Goal: Task Accomplishment & Management: Use online tool/utility

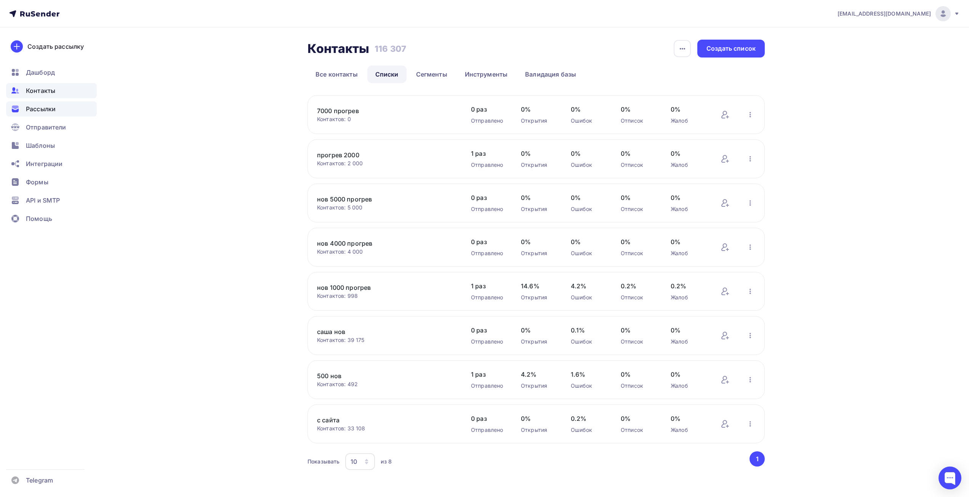
click at [43, 106] on span "Рассылки" at bounding box center [41, 108] width 30 height 9
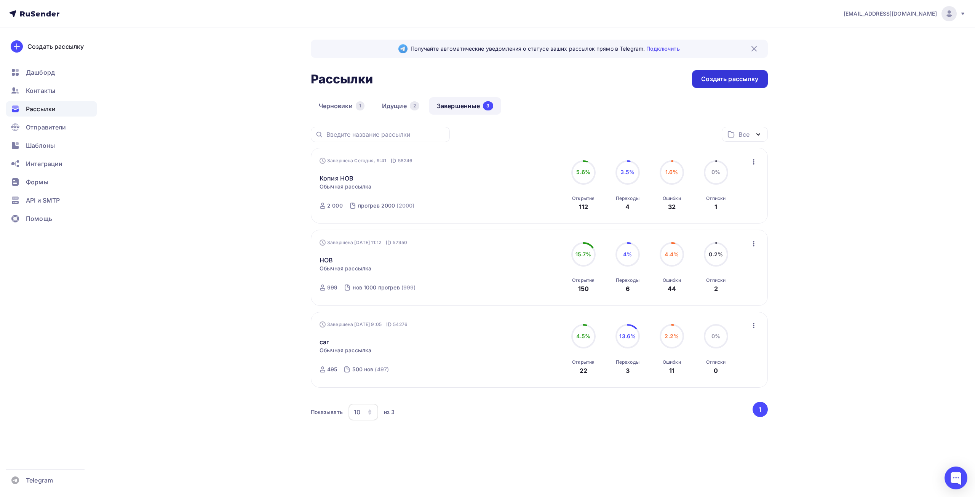
click at [723, 81] on div "Создать рассылку" at bounding box center [729, 79] width 57 height 9
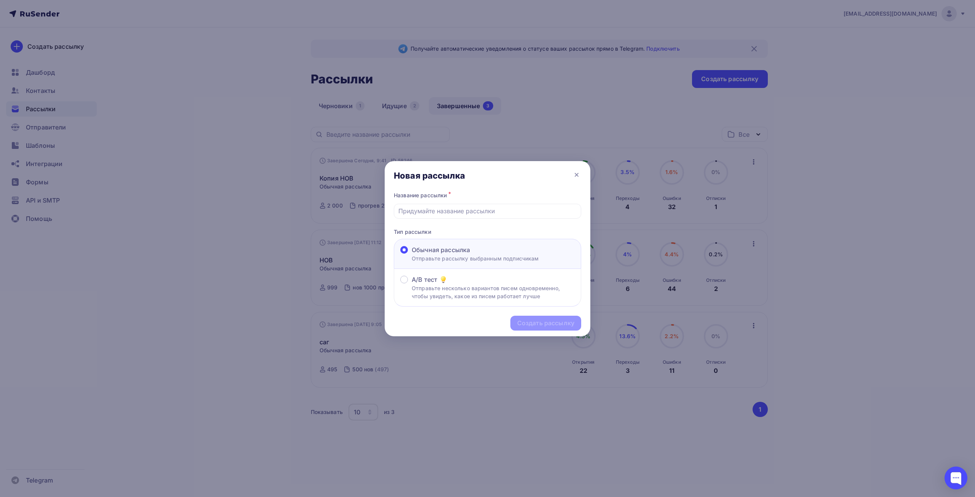
click at [573, 99] on div at bounding box center [487, 248] width 975 height 497
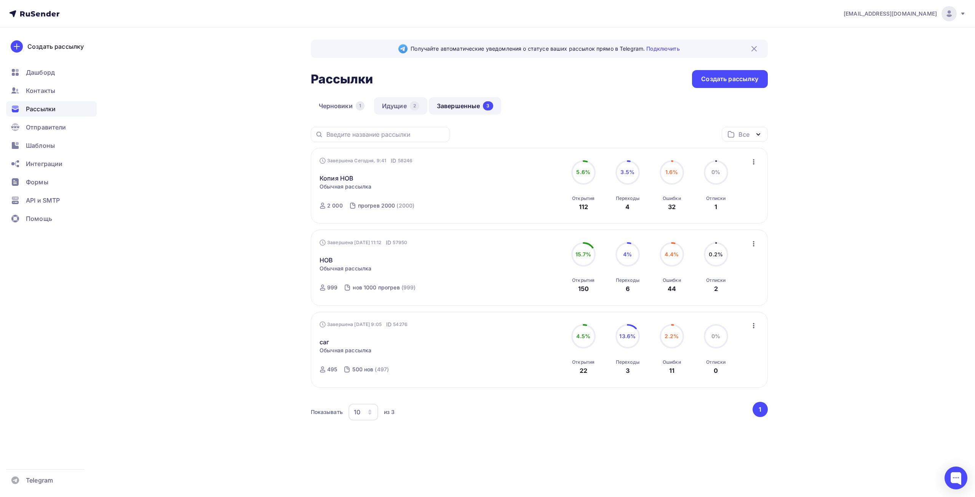
click at [399, 106] on link "Идущие 2" at bounding box center [400, 106] width 53 height 18
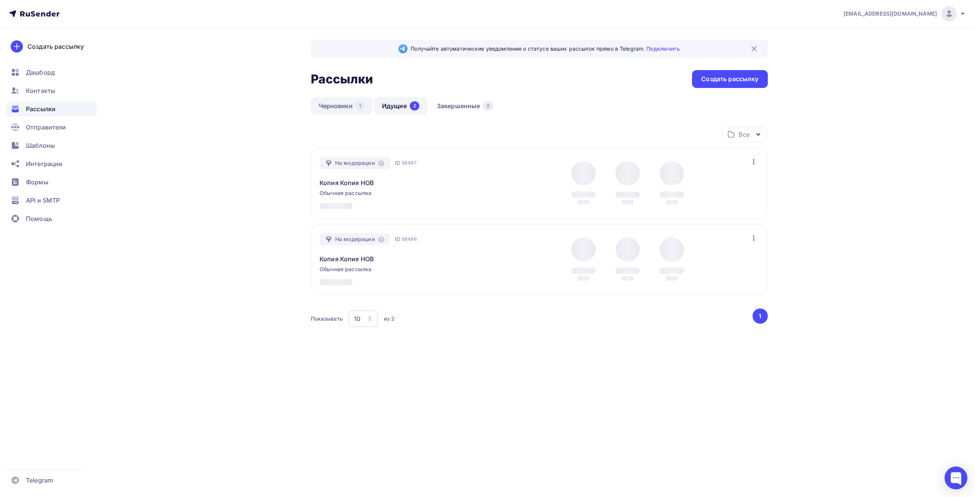
click at [354, 107] on link "Черновики 1" at bounding box center [342, 106] width 62 height 18
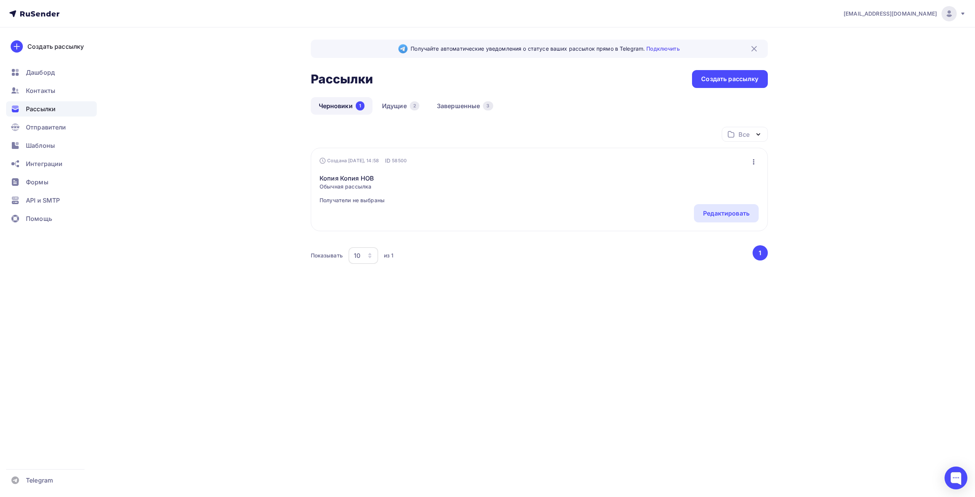
click at [351, 186] on span "Обычная рассылка" at bounding box center [352, 187] width 65 height 8
click at [740, 215] on div "Редактировать" at bounding box center [726, 213] width 46 height 9
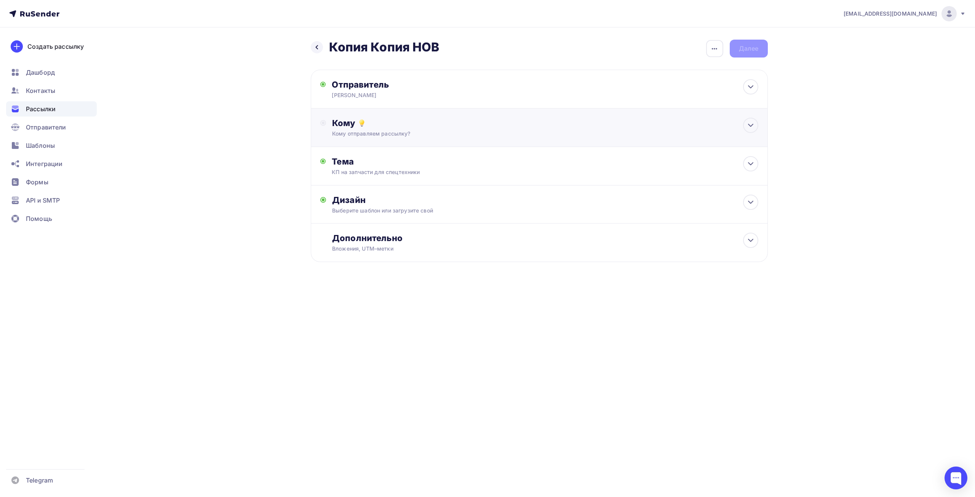
click at [353, 130] on div "Кому Кому отправляем рассылку? Списки получателей Выберите список Все списки id…" at bounding box center [545, 128] width 426 height 20
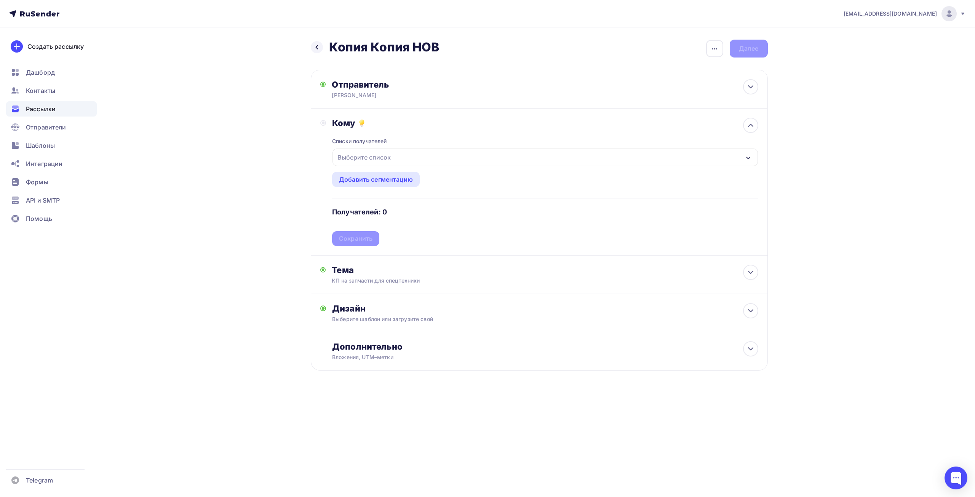
click at [357, 156] on div "Выберите список" at bounding box center [364, 157] width 59 height 14
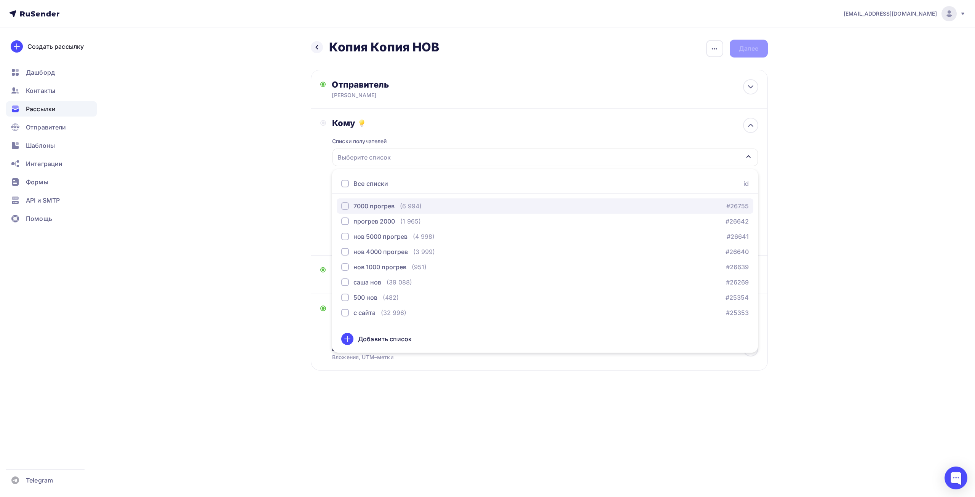
click at [383, 210] on div "7000 прогрев" at bounding box center [374, 206] width 41 height 9
click at [818, 284] on div "info@affinity-marketing.ru Аккаунт Тарифы Выйти Создать рассылку Дашборд Контак…" at bounding box center [487, 210] width 975 height 420
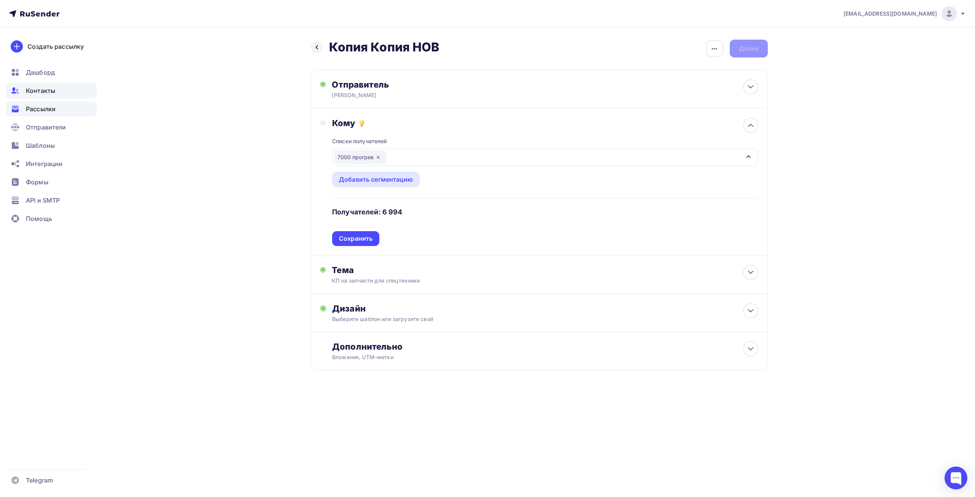
click at [45, 91] on span "Контакты" at bounding box center [40, 90] width 29 height 9
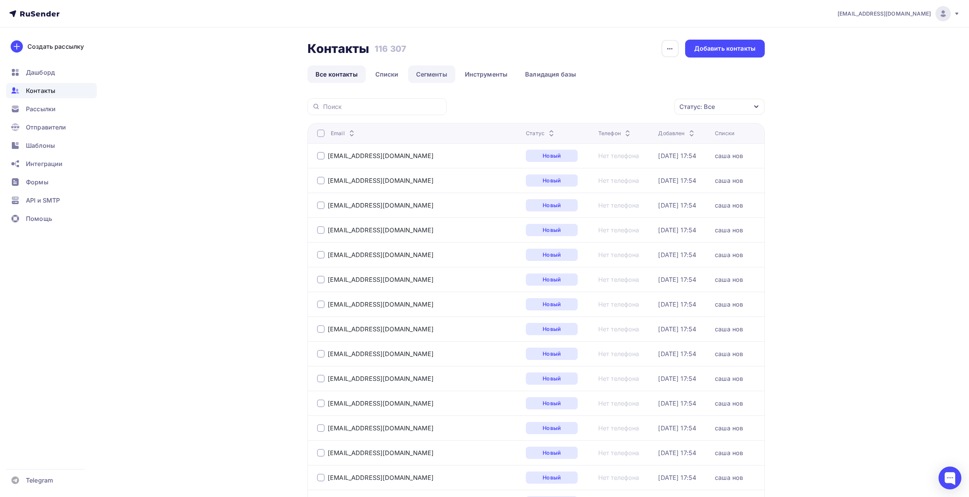
click at [426, 77] on link "Сегменты" at bounding box center [431, 75] width 47 height 18
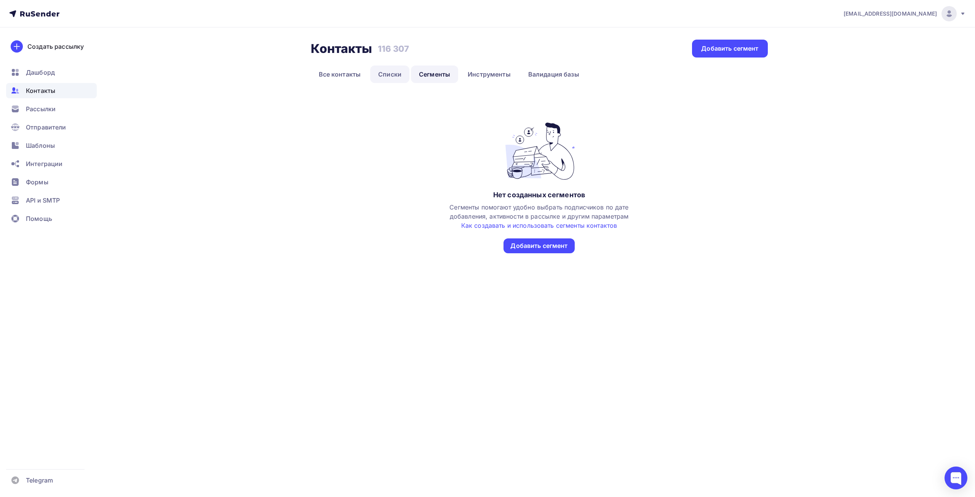
click at [391, 74] on link "Списки" at bounding box center [389, 75] width 39 height 18
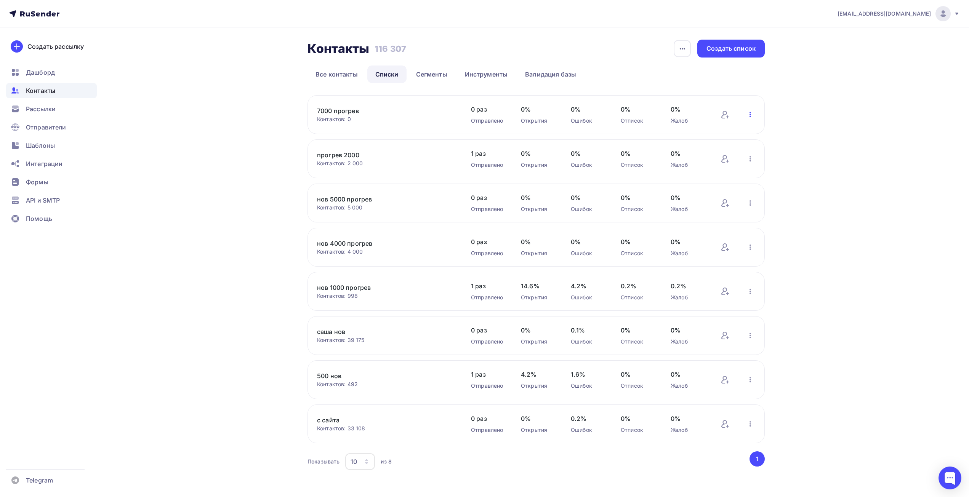
click at [746, 115] on icon "button" at bounding box center [750, 114] width 9 height 9
click at [704, 213] on div "Актуализация контактов" at bounding box center [700, 209] width 107 height 12
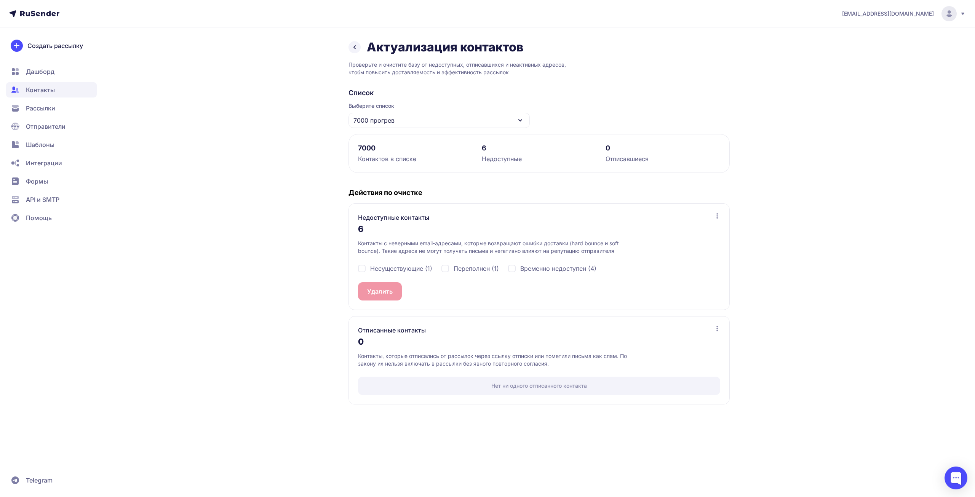
click at [361, 268] on div "Несуществующие (1)" at bounding box center [395, 268] width 74 height 9
checkbox input "true"
click at [447, 267] on div "Переполнен (1)" at bounding box center [471, 268] width 58 height 9
checkbox input "true"
click at [515, 267] on div "Временно недоступен (4)" at bounding box center [552, 268] width 88 height 9
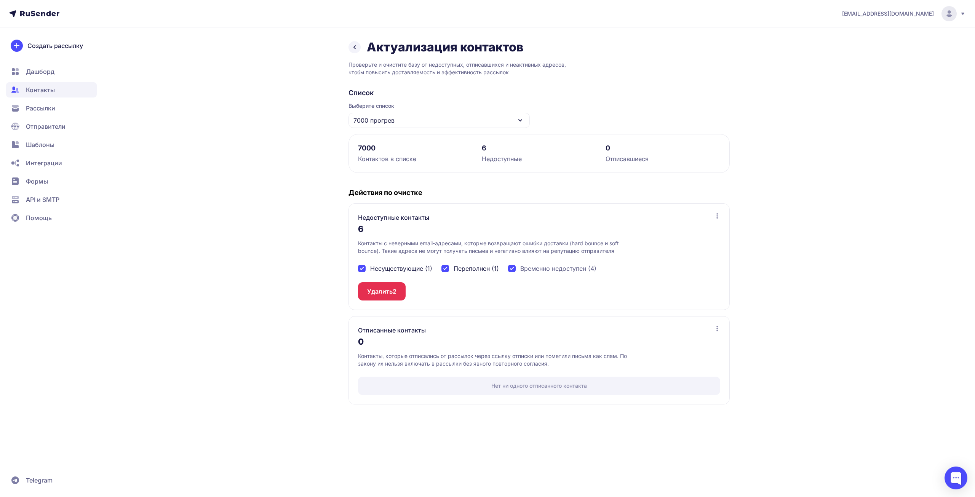
checkbox input "true"
click at [373, 295] on button "Удалить 6" at bounding box center [382, 291] width 48 height 18
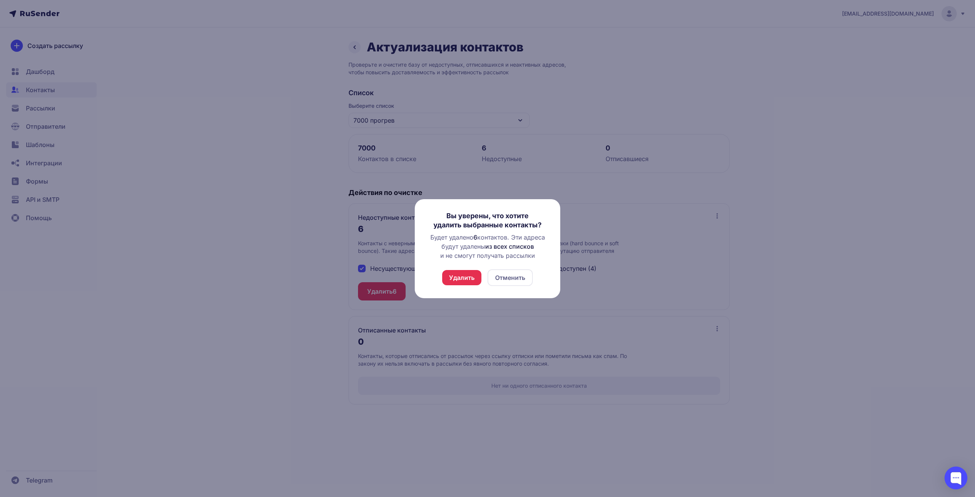
click at [468, 274] on button "Удалить" at bounding box center [461, 277] width 39 height 15
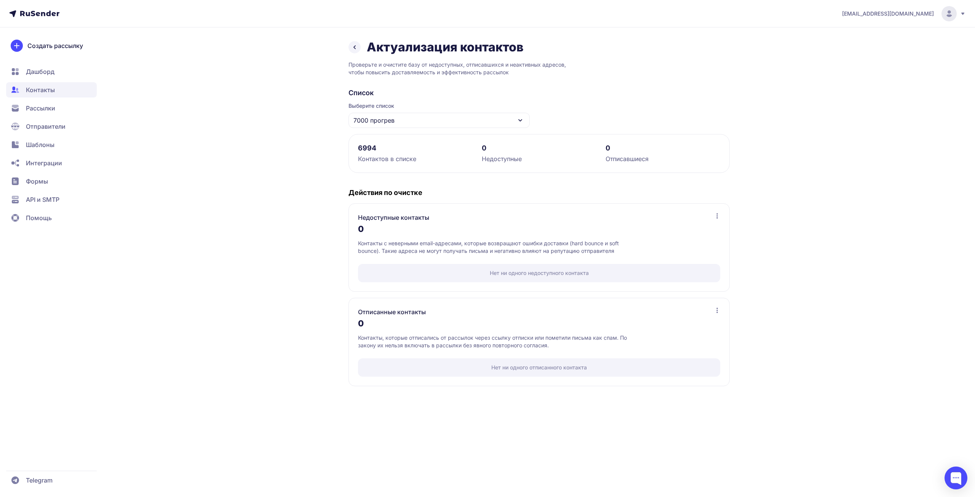
click at [42, 112] on span "Рассылки" at bounding box center [40, 108] width 29 height 9
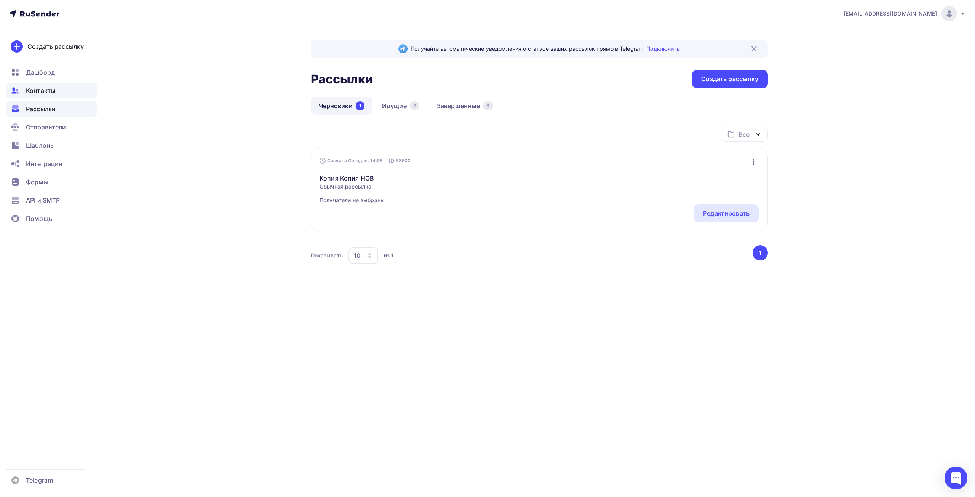
click at [44, 90] on span "Контакты" at bounding box center [40, 90] width 29 height 9
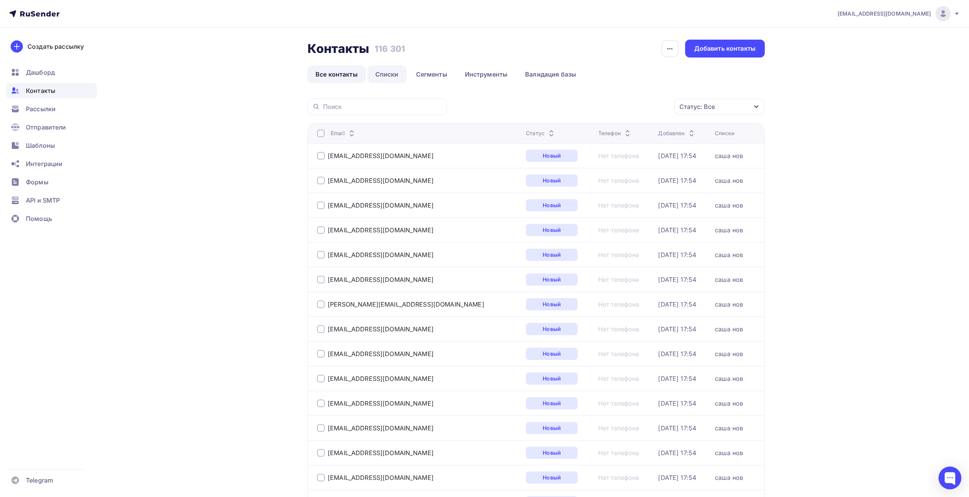
click at [394, 72] on link "Списки" at bounding box center [386, 75] width 39 height 18
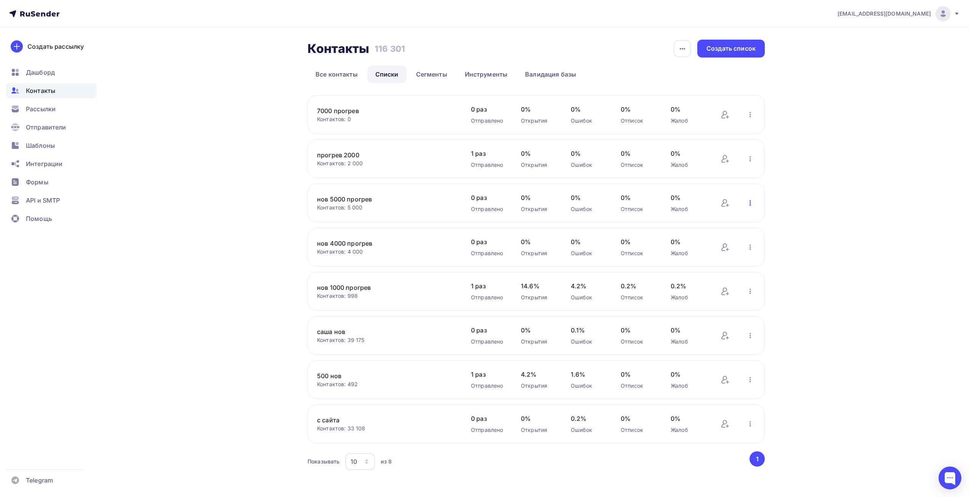
click at [751, 201] on icon "button" at bounding box center [750, 202] width 9 height 9
click at [696, 297] on div "Актуализация контактов" at bounding box center [700, 297] width 107 height 12
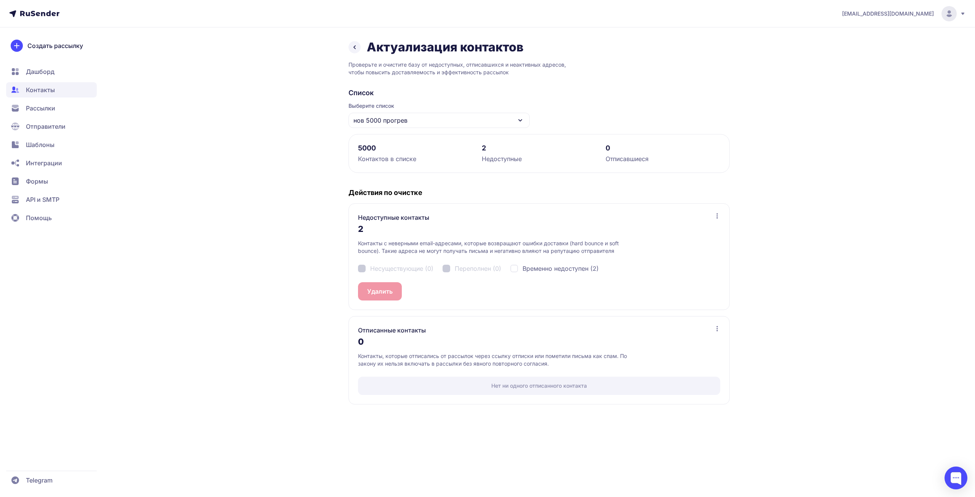
click at [524, 268] on span "Временно недоступен (2)" at bounding box center [561, 268] width 76 height 9
checkbox input "true"
click at [406, 297] on button "Удалить 2" at bounding box center [382, 291] width 48 height 18
click at [383, 296] on div "Вы уверены, что хотите удалить выбранные контакты? Будет удалено 2 контактов. Э…" at bounding box center [487, 248] width 975 height 497
click at [382, 295] on button "Удалить 2" at bounding box center [382, 291] width 48 height 18
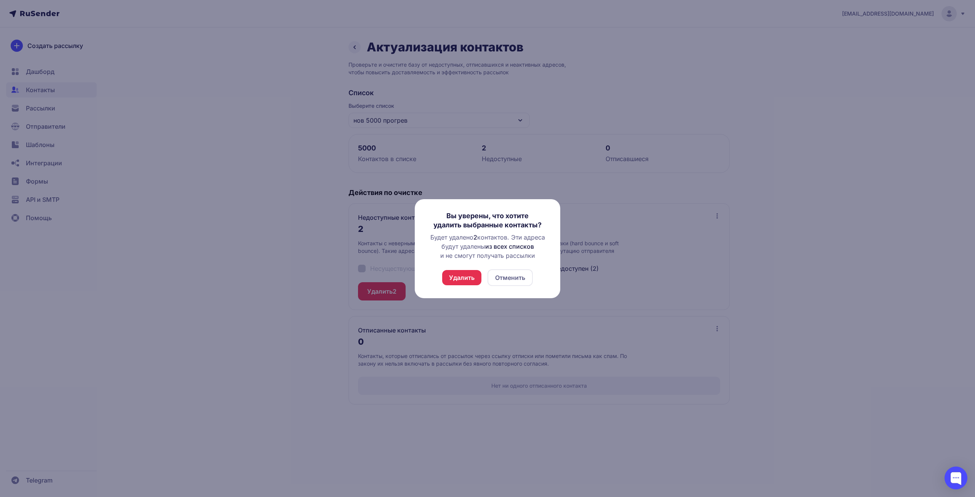
click at [466, 275] on button "Удалить" at bounding box center [461, 277] width 39 height 15
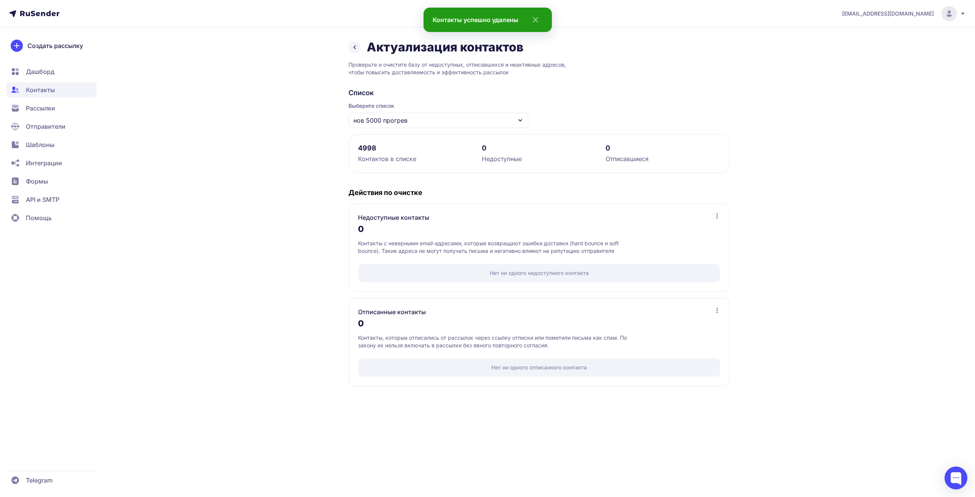
click at [352, 49] on icon at bounding box center [354, 47] width 9 height 9
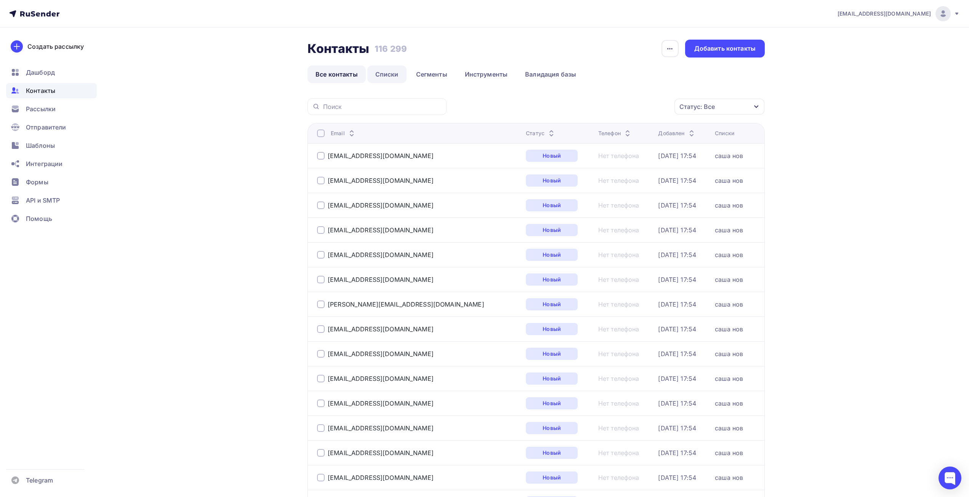
click at [392, 73] on link "Списки" at bounding box center [386, 75] width 39 height 18
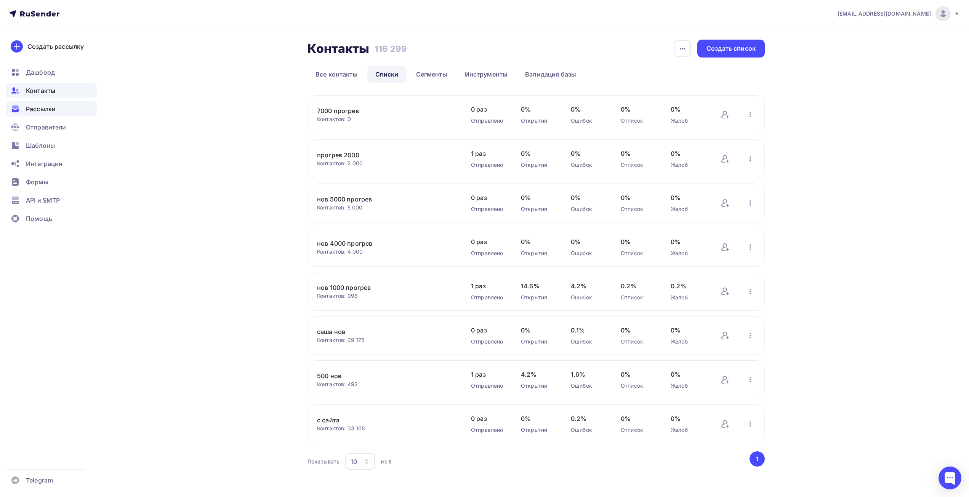
click at [36, 112] on span "Рассылки" at bounding box center [41, 108] width 30 height 9
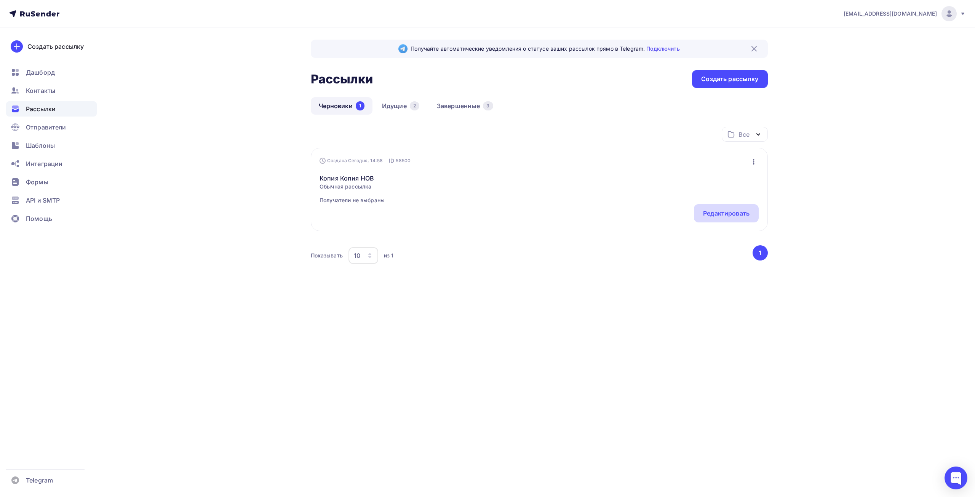
click at [714, 215] on div "Редактировать" at bounding box center [726, 213] width 46 height 9
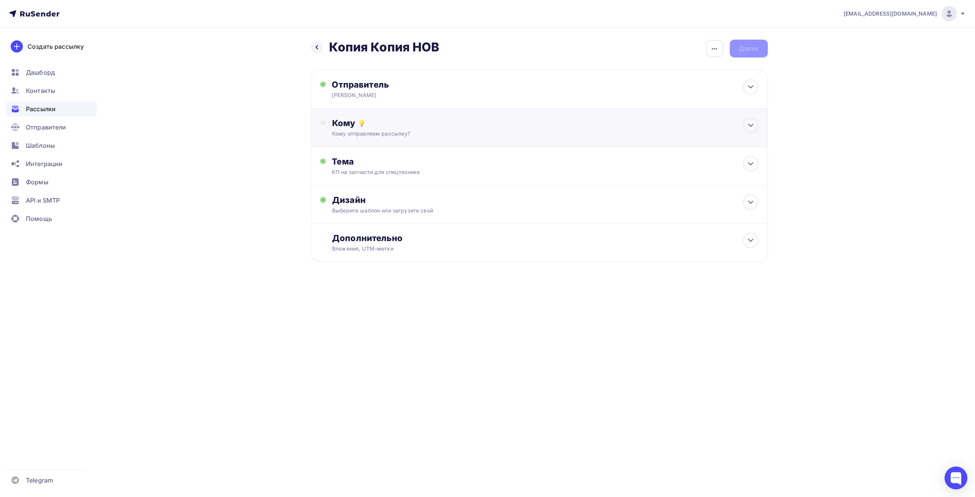
click at [545, 143] on div "Кому Кому отправляем рассылку? Списки получателей Выберите список Все списки id…" at bounding box center [539, 128] width 457 height 38
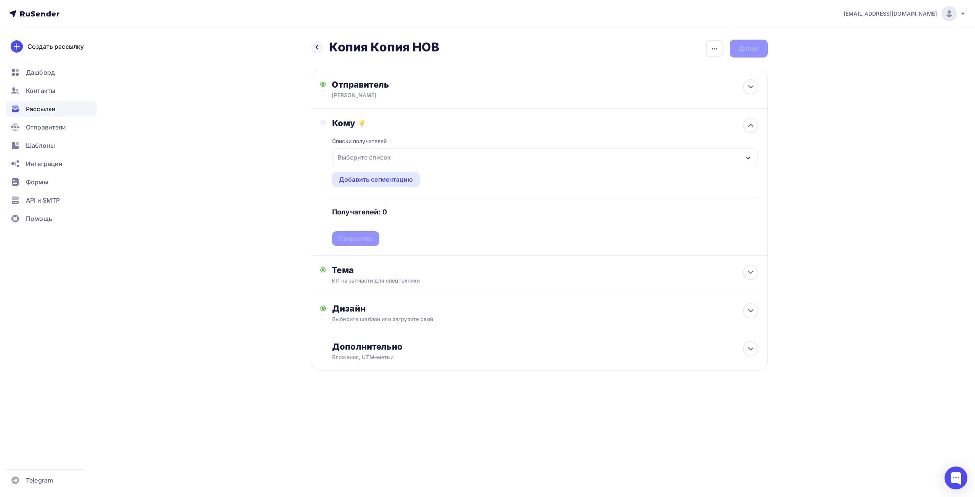
click at [401, 161] on div "Выберите список" at bounding box center [545, 158] width 425 height 18
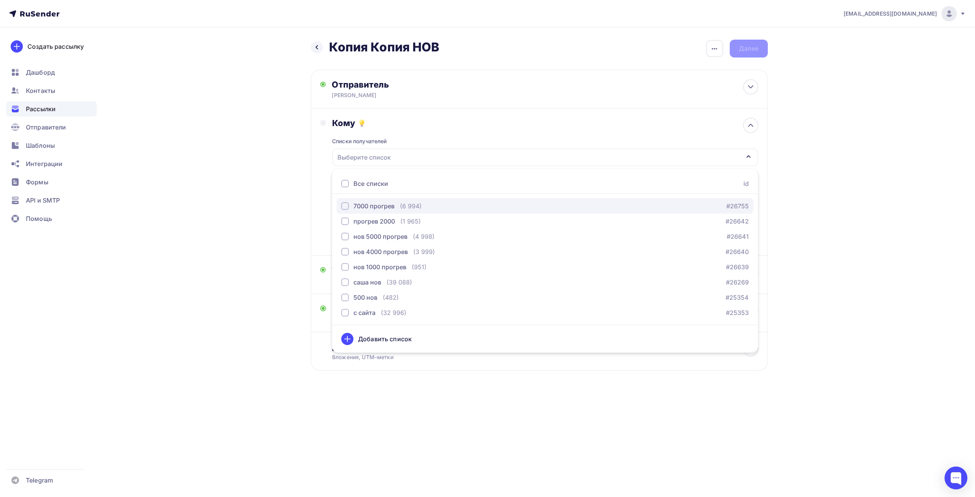
click at [389, 205] on div "7000 прогрев" at bounding box center [374, 206] width 41 height 9
click at [205, 141] on div "Назад Копия Копия НОВ Копия Копия НОВ Закончить позже Переименовать рассылку Уд…" at bounding box center [488, 223] width 624 height 392
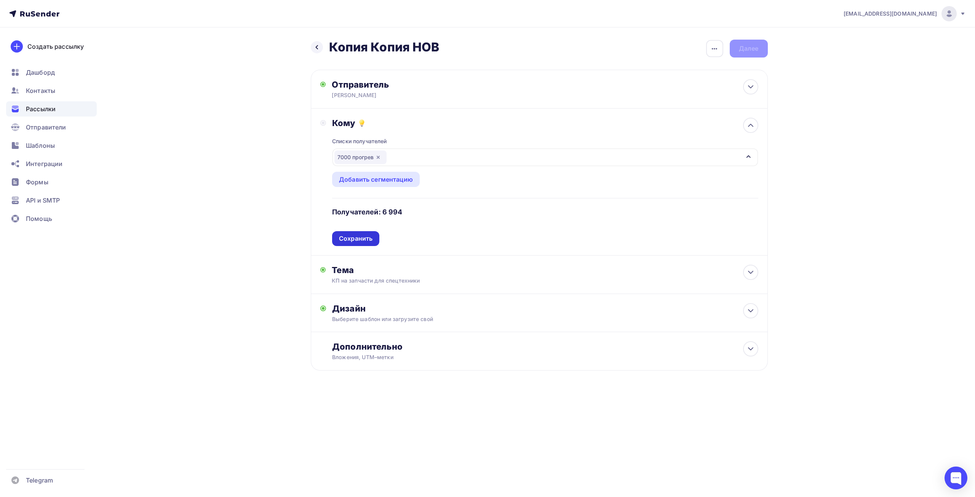
click at [370, 237] on div "Сохранить" at bounding box center [356, 238] width 34 height 9
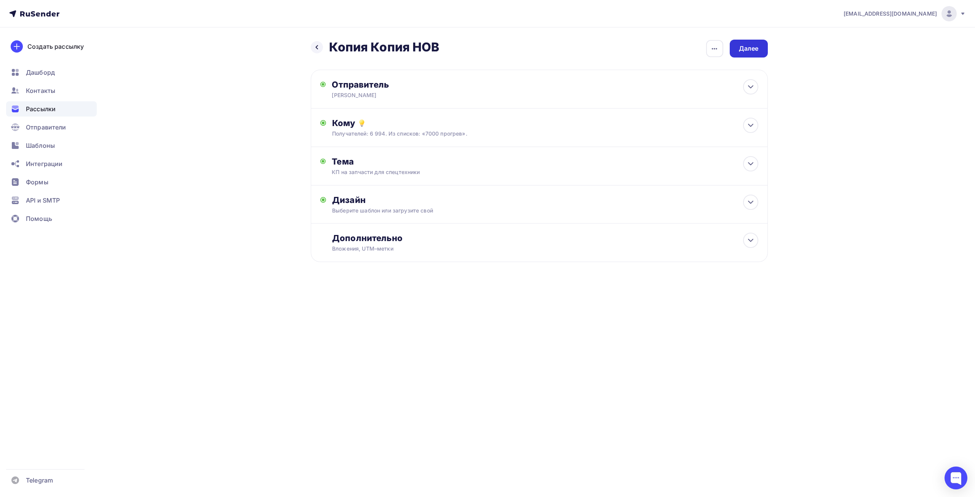
click at [747, 48] on div "Далее" at bounding box center [749, 48] width 20 height 9
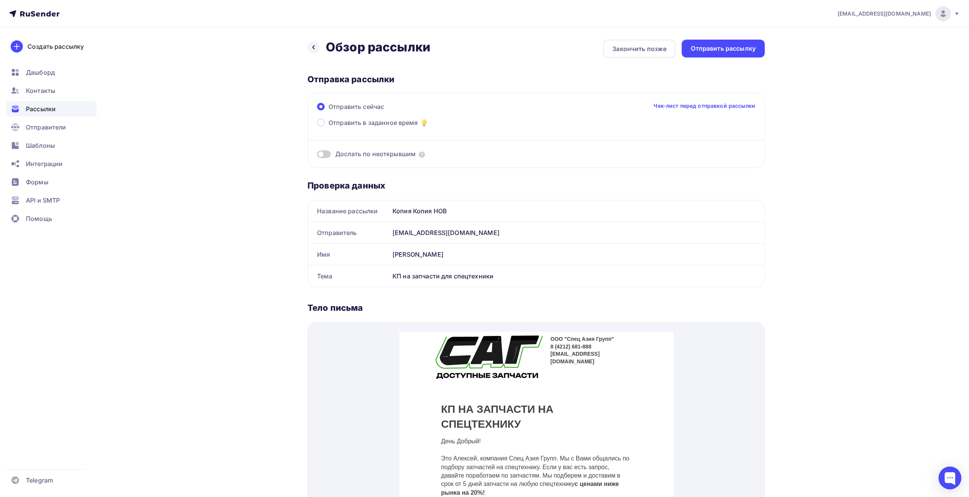
click at [336, 131] on div "Дослать по неоткрывшим" at bounding box center [536, 144] width 438 height 27
click at [338, 123] on span "Отправить в заданное время" at bounding box center [373, 122] width 90 height 9
click at [328, 127] on input "Отправить в заданное время" at bounding box center [328, 127] width 0 height 0
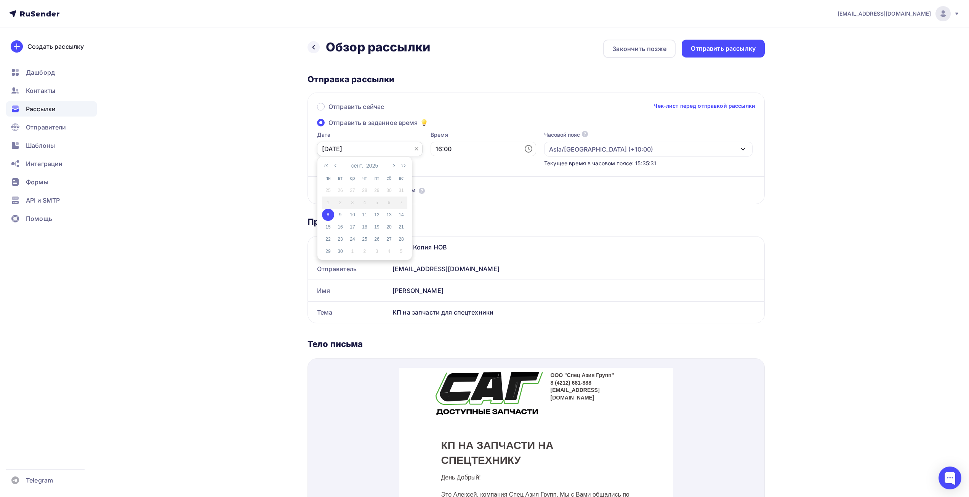
click at [349, 144] on input "[DATE]" at bounding box center [370, 149] width 106 height 14
click at [365, 216] on div "11" at bounding box center [365, 214] width 12 height 7
type input "[DATE]"
click at [447, 144] on input "16:00" at bounding box center [484, 149] width 106 height 14
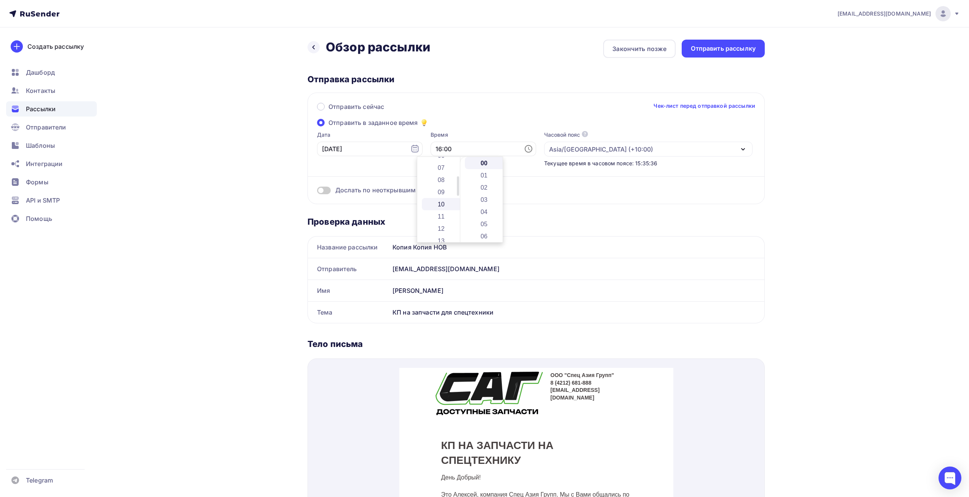
click at [438, 201] on li "10" at bounding box center [442, 204] width 40 height 12
type input "10:00"
click at [175, 161] on div "Назад Обзор рассылки Обзор рассылки Закончить позже Отправить рассылку Отправка…" at bounding box center [484, 429] width 624 height 804
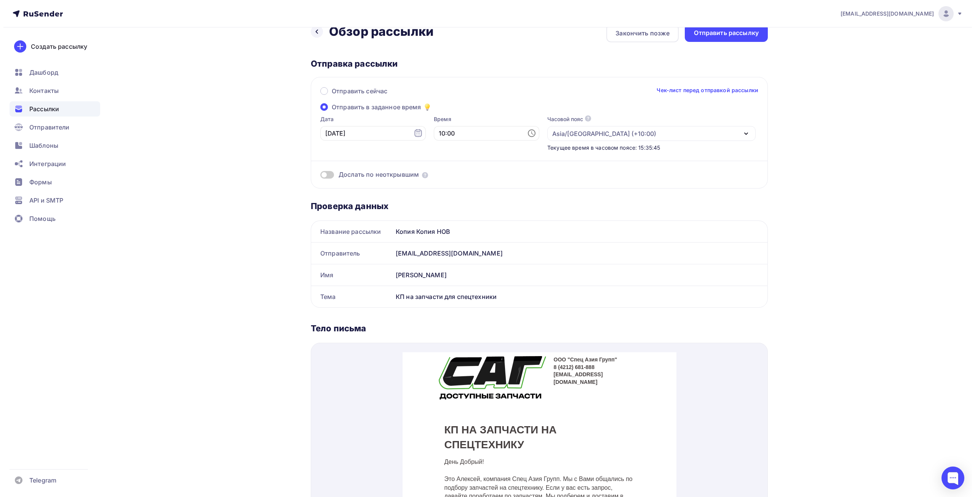
scroll to position [0, 0]
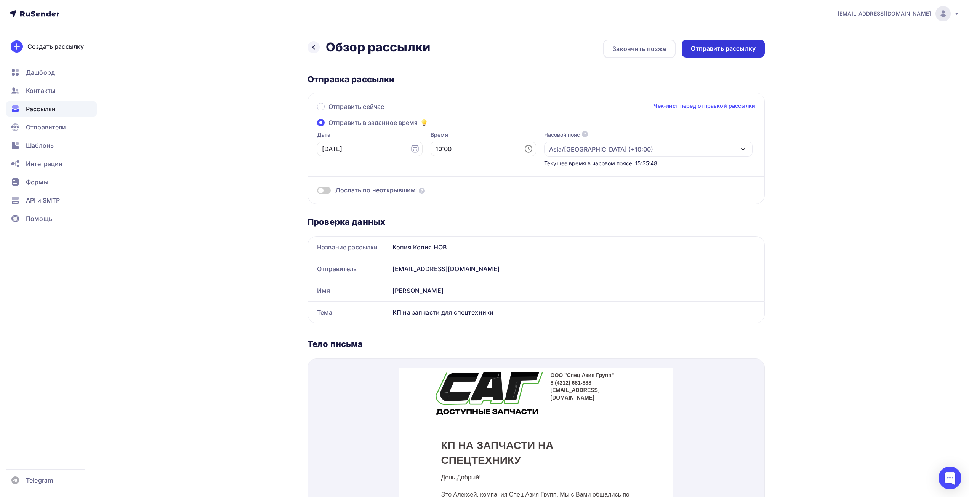
click at [709, 49] on div "Отправить рассылку" at bounding box center [723, 48] width 65 height 9
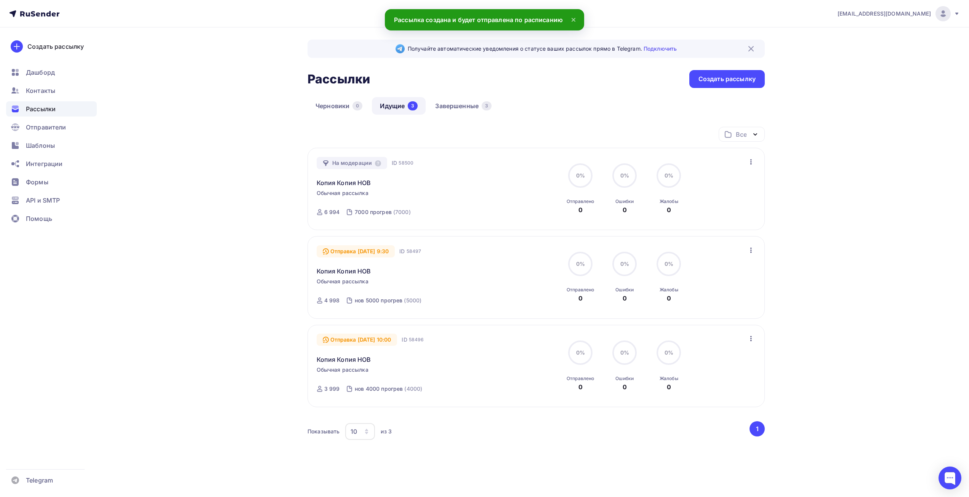
click at [373, 163] on div "На модерации" at bounding box center [352, 163] width 71 height 12
click at [377, 166] on icon at bounding box center [378, 163] width 6 height 6
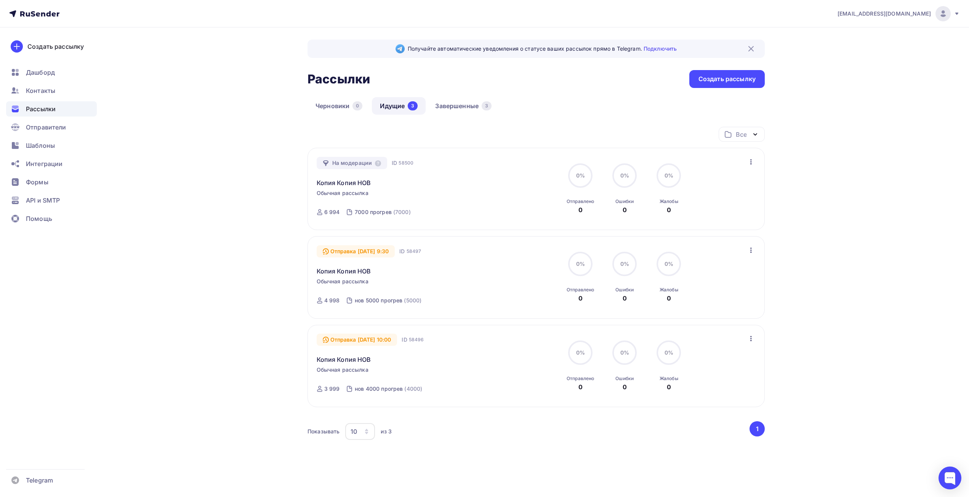
click at [171, 178] on div "[EMAIL_ADDRESS][DOMAIN_NAME] Аккаунт Тарифы Выйти Создать рассылку [GEOGRAPHIC_…" at bounding box center [484, 259] width 969 height 518
click at [453, 106] on link "Завершенные 3" at bounding box center [463, 106] width 72 height 18
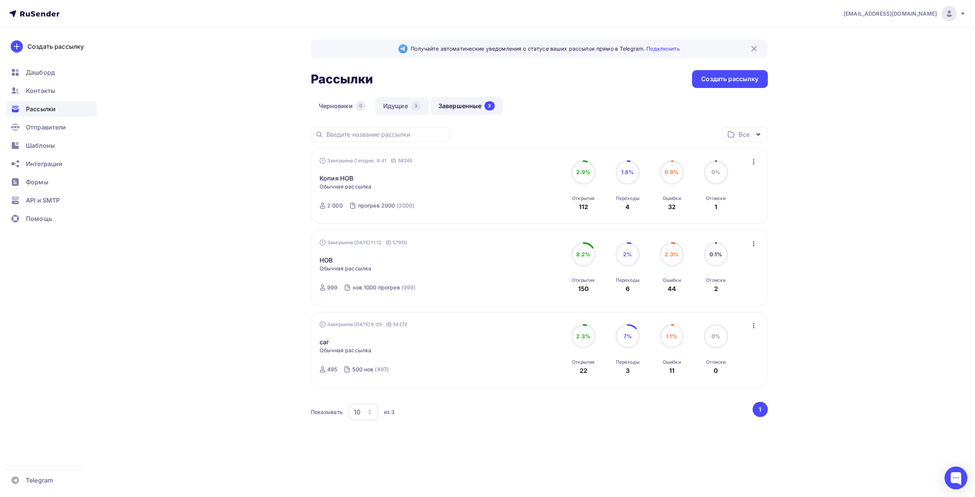
click at [375, 109] on link "Идущие 3" at bounding box center [402, 106] width 54 height 18
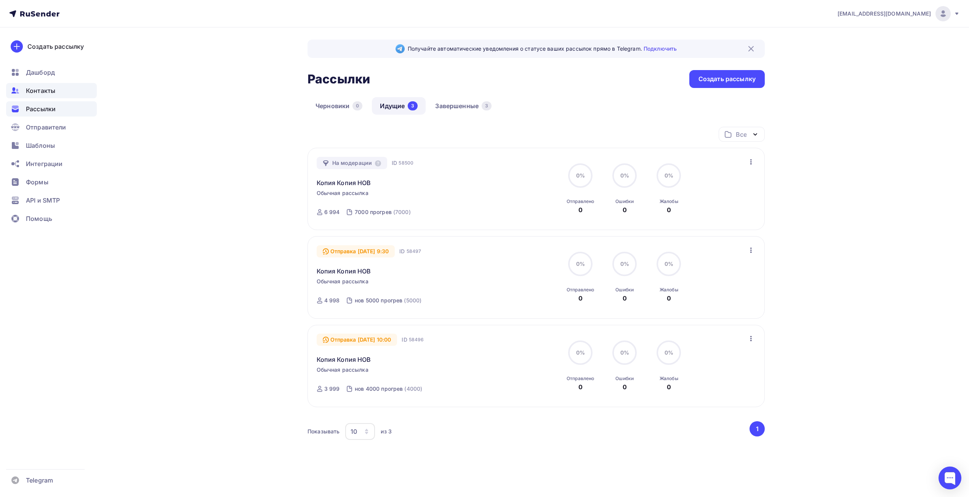
click at [43, 94] on span "Контакты" at bounding box center [40, 90] width 29 height 9
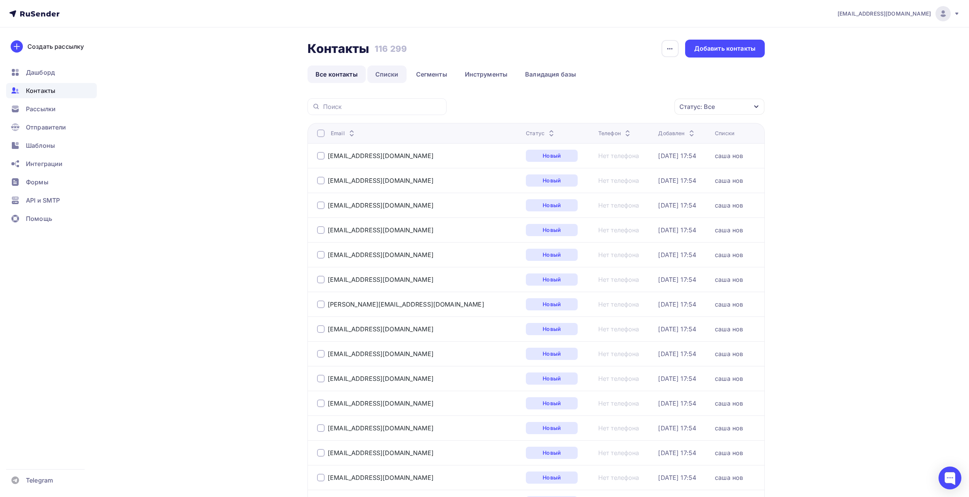
click at [392, 74] on link "Списки" at bounding box center [386, 75] width 39 height 18
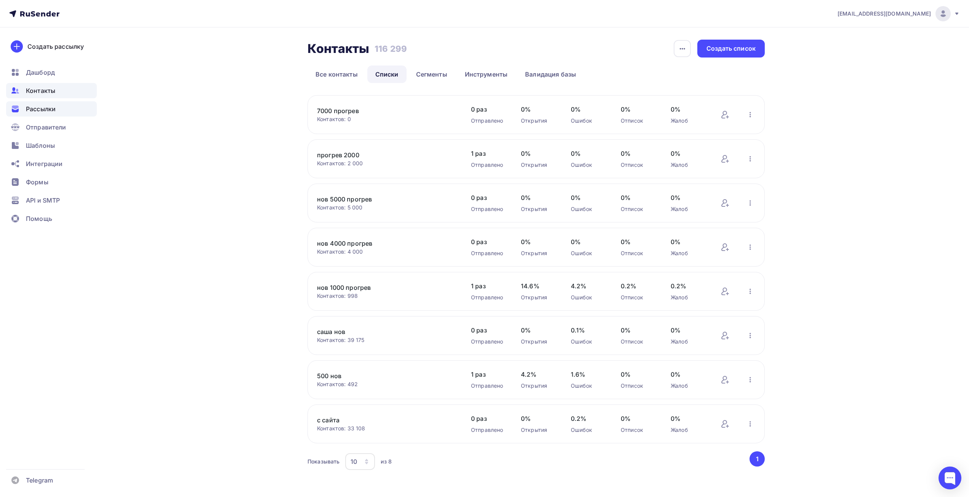
click at [42, 106] on span "Рассылки" at bounding box center [41, 108] width 30 height 9
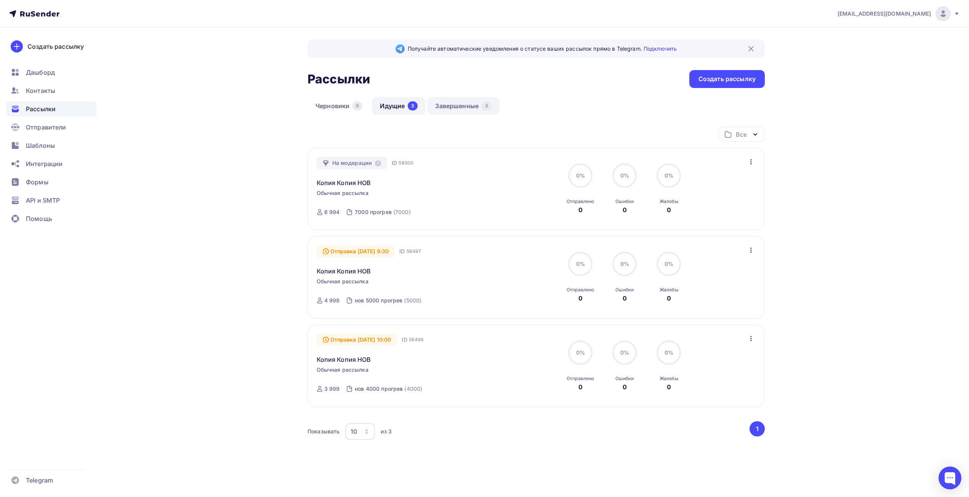
click at [479, 108] on link "Завершенные 3" at bounding box center [463, 106] width 72 height 18
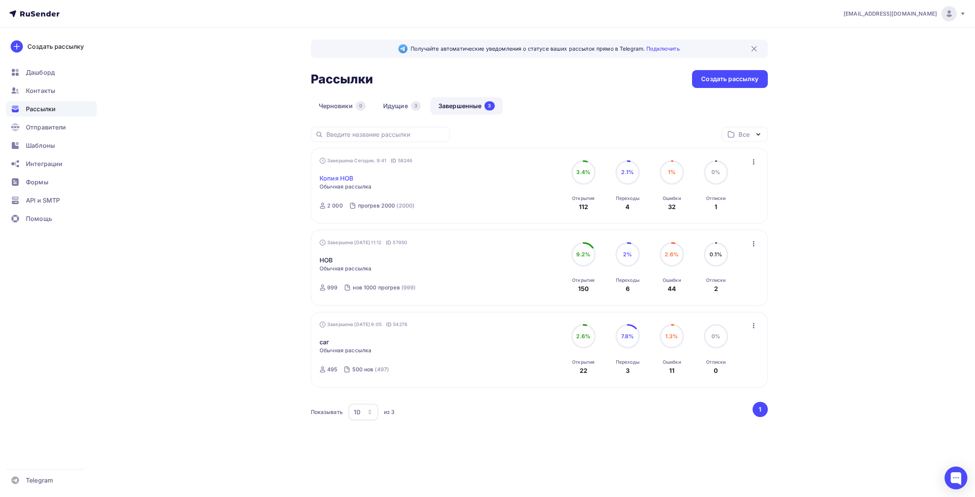
click at [349, 178] on link "Копия НОВ" at bounding box center [337, 178] width 34 height 9
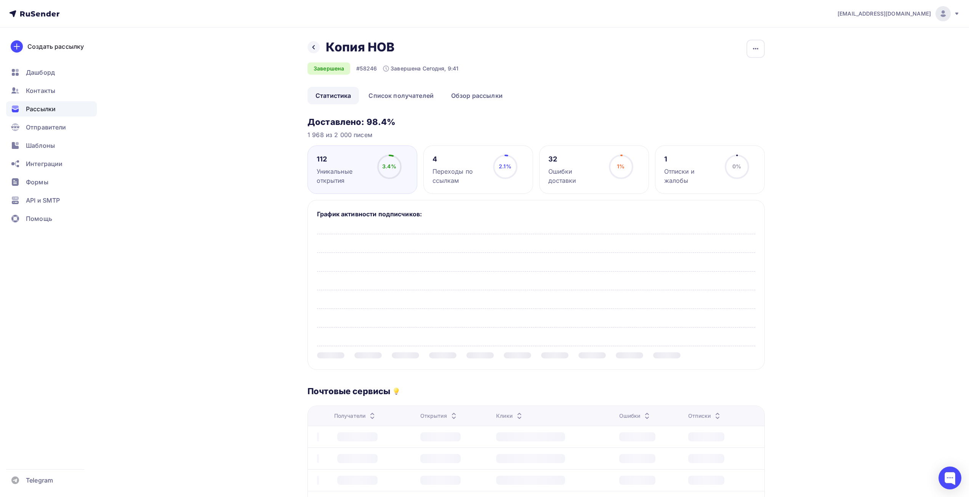
click at [349, 178] on div "Уникальные открытия" at bounding box center [344, 176] width 54 height 18
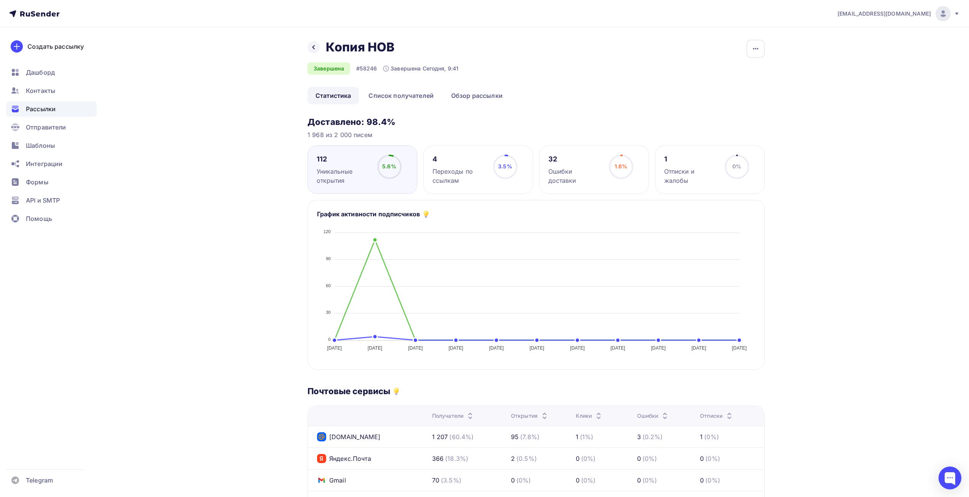
click at [392, 165] on span "5.6%" at bounding box center [389, 166] width 14 height 6
click at [317, 47] on div at bounding box center [313, 47] width 12 height 12
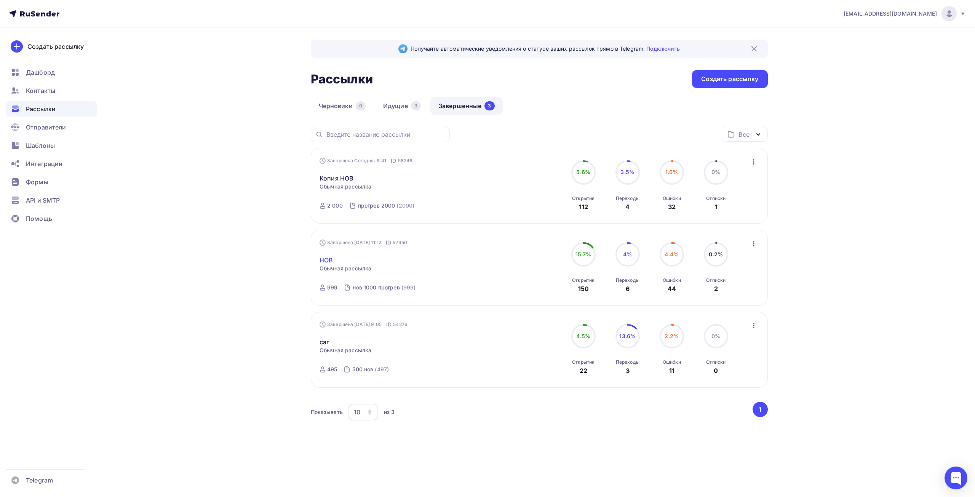
click at [328, 262] on link "НОВ" at bounding box center [326, 260] width 13 height 9
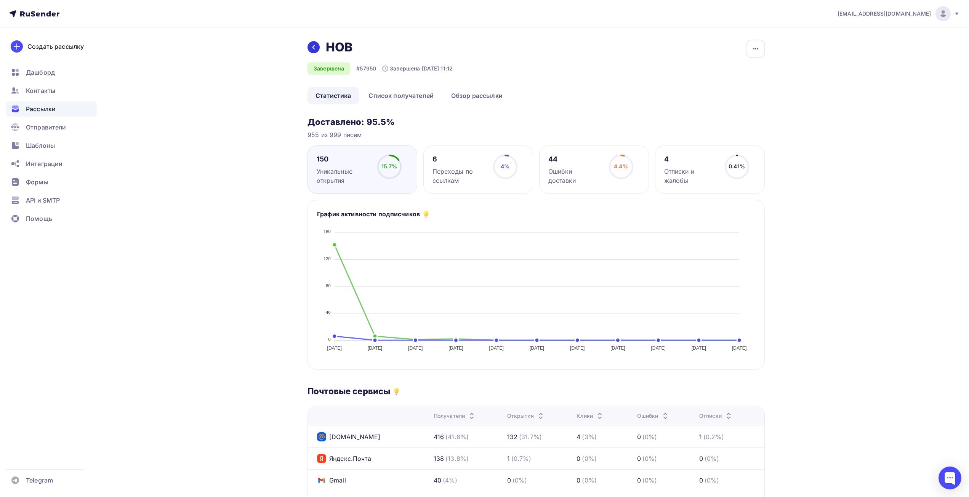
click at [315, 42] on div at bounding box center [313, 47] width 12 height 12
